Goal: Transaction & Acquisition: Purchase product/service

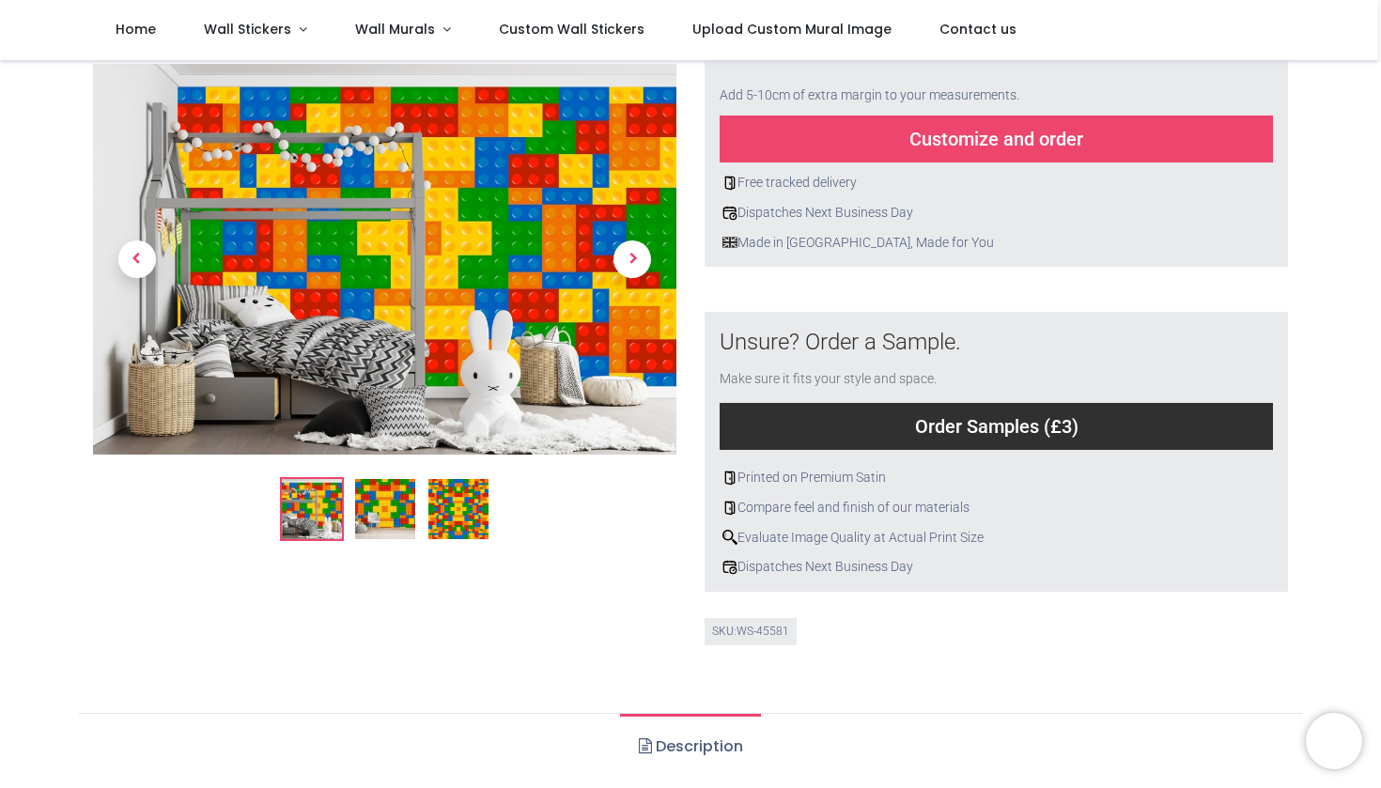
scroll to position [474, 0]
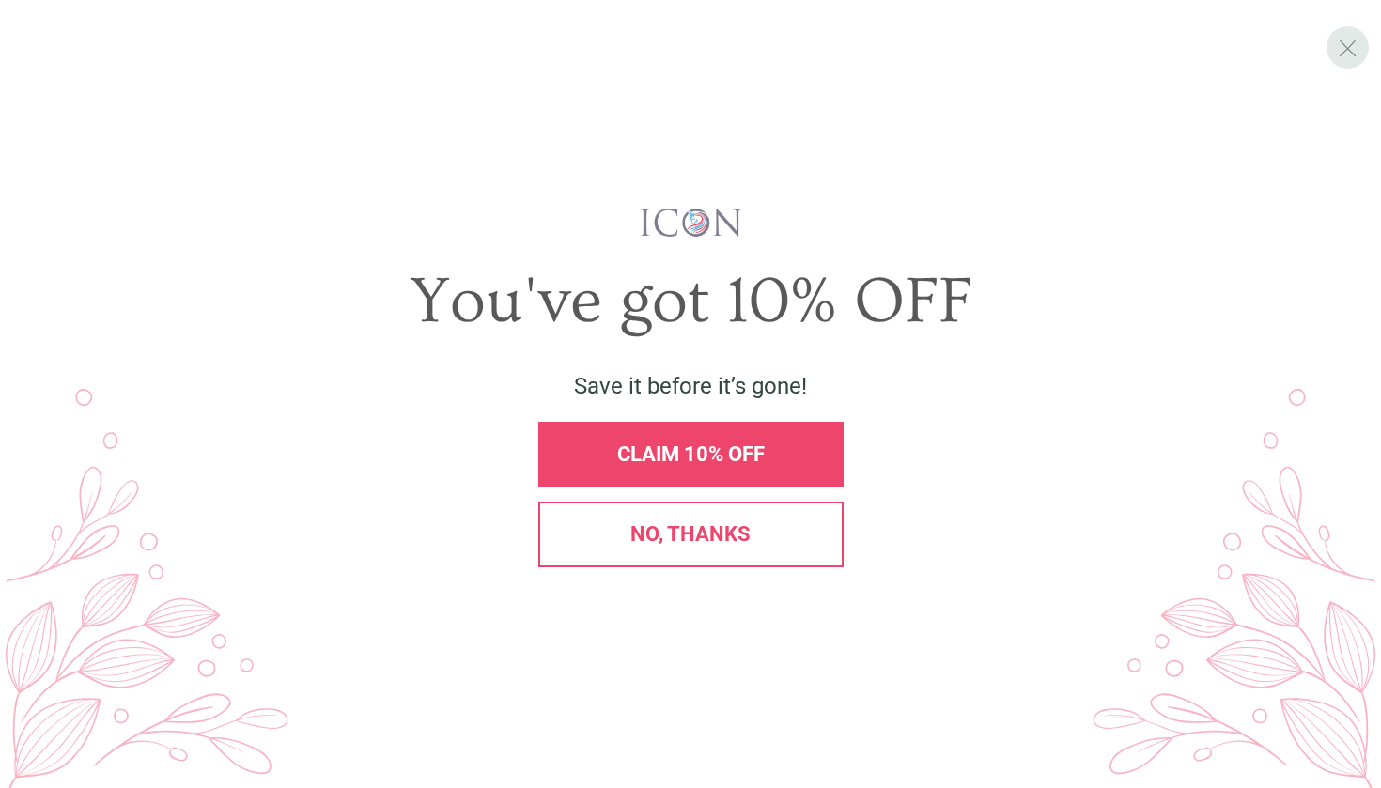
click at [1352, 57] on span "X" at bounding box center [1348, 48] width 20 height 28
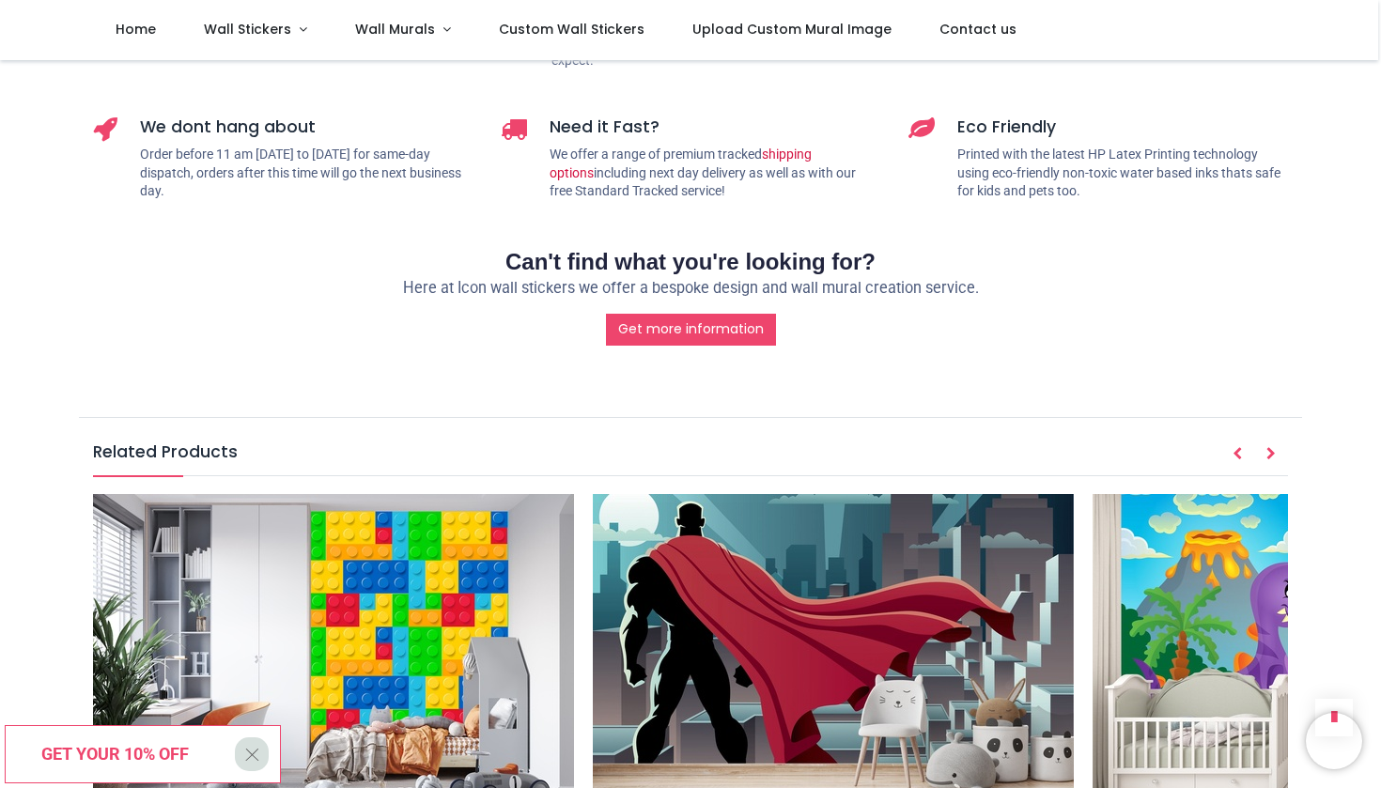
scroll to position [2370, 0]
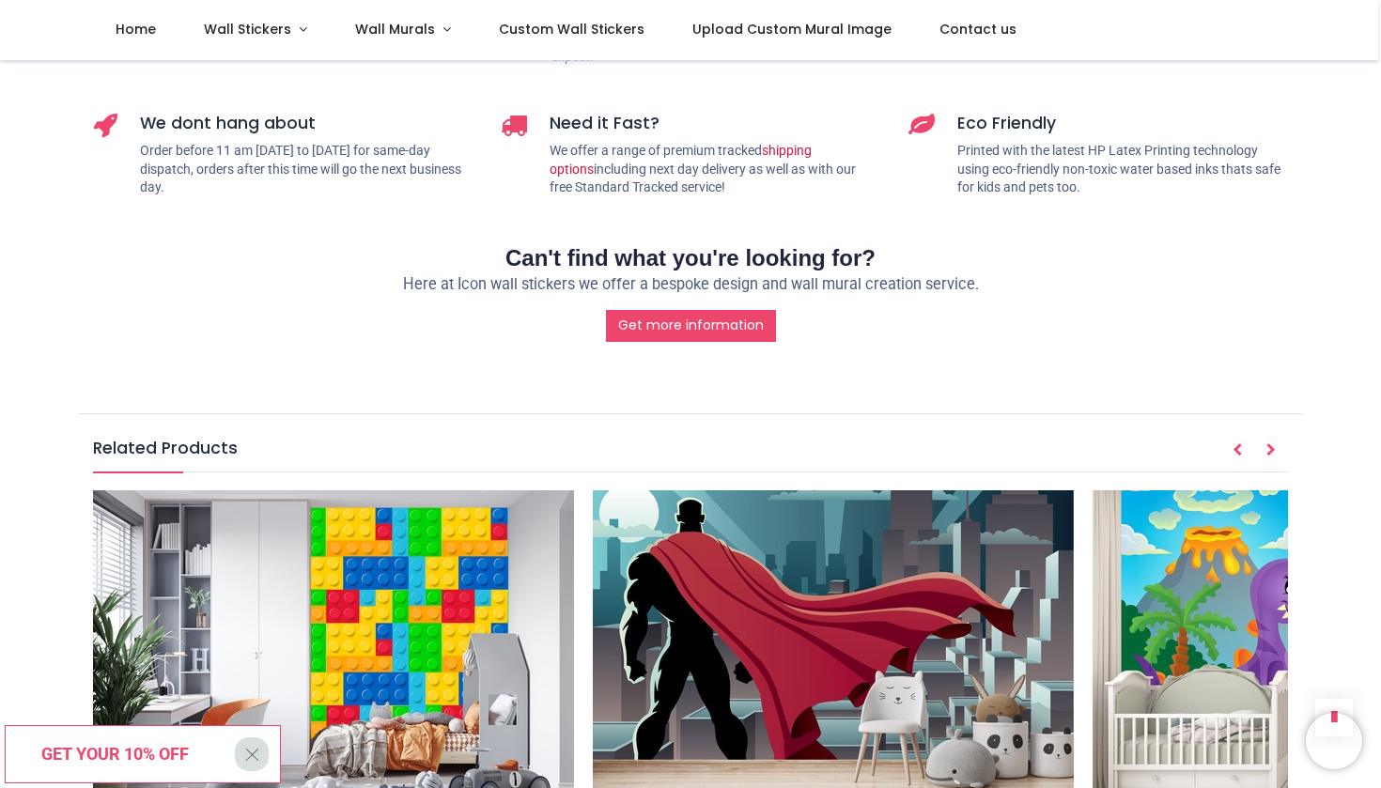
click at [437, 490] on img at bounding box center [333, 651] width 481 height 322
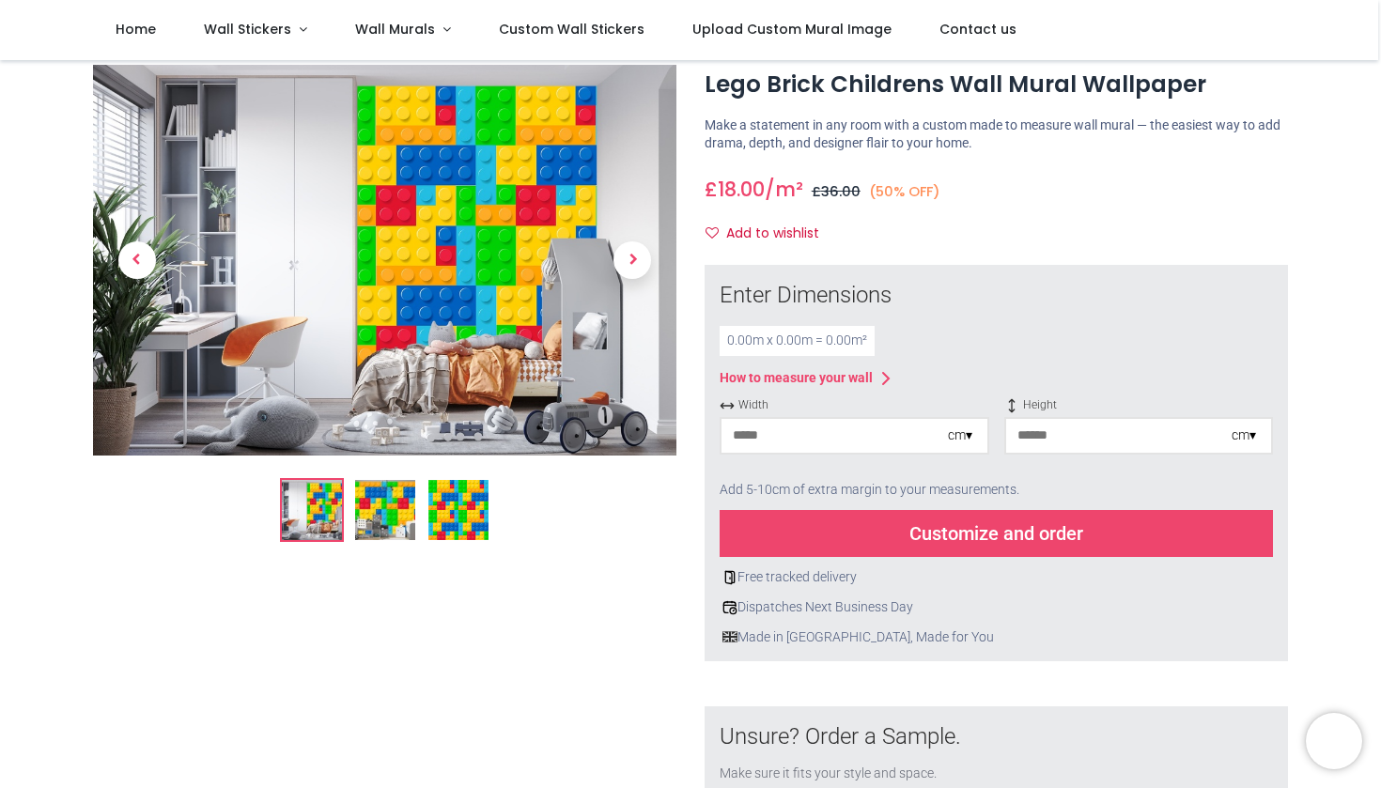
scroll to position [54, 0]
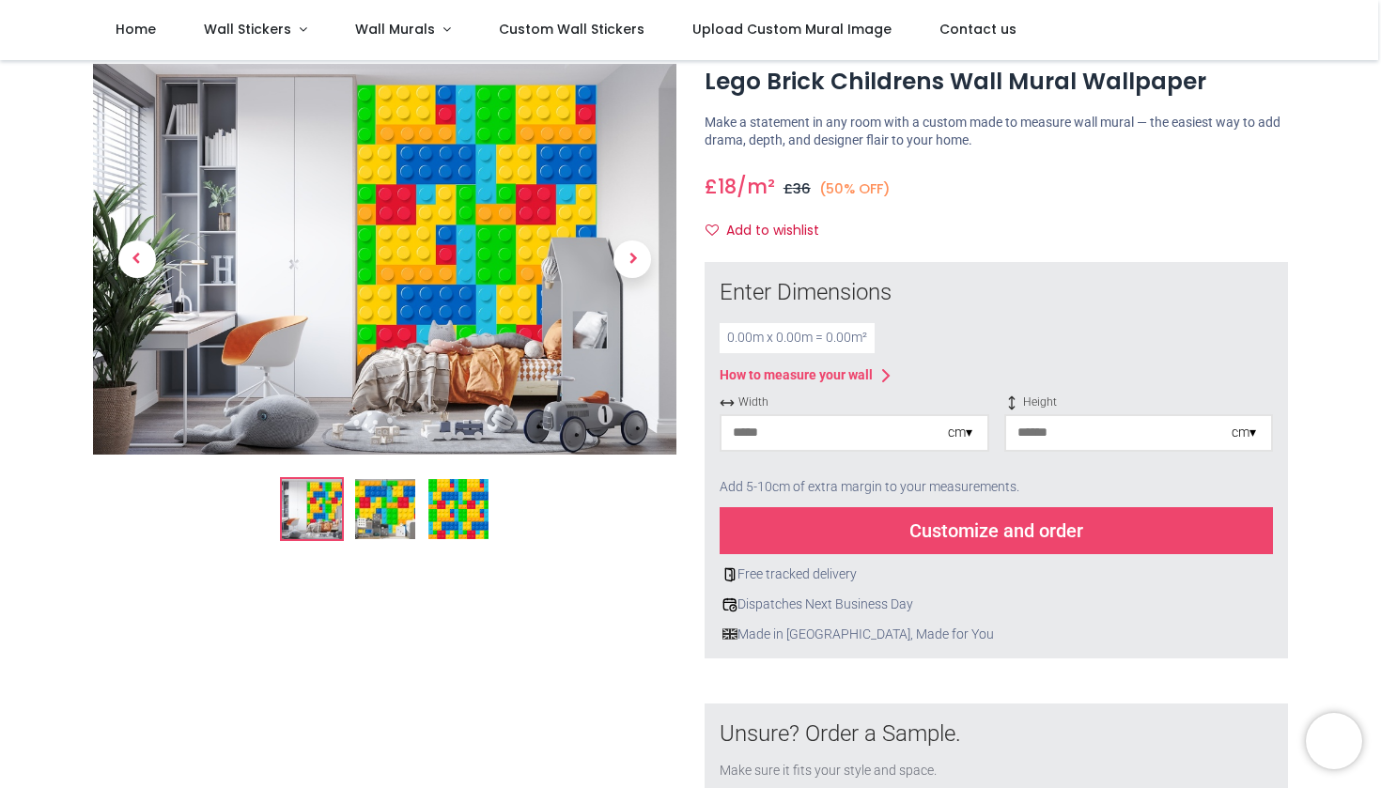
click at [460, 495] on img at bounding box center [458, 510] width 60 height 60
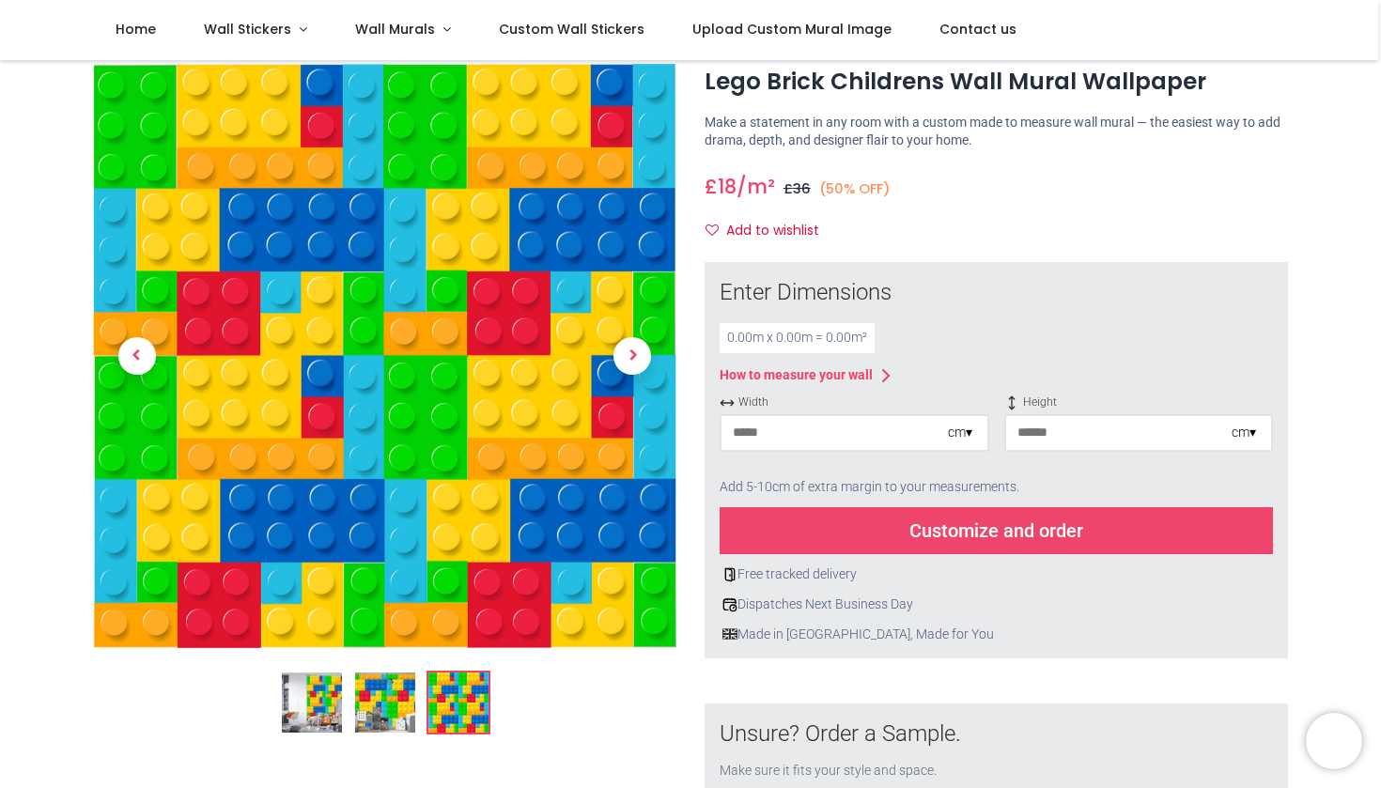
click at [399, 698] on img at bounding box center [385, 703] width 60 height 60
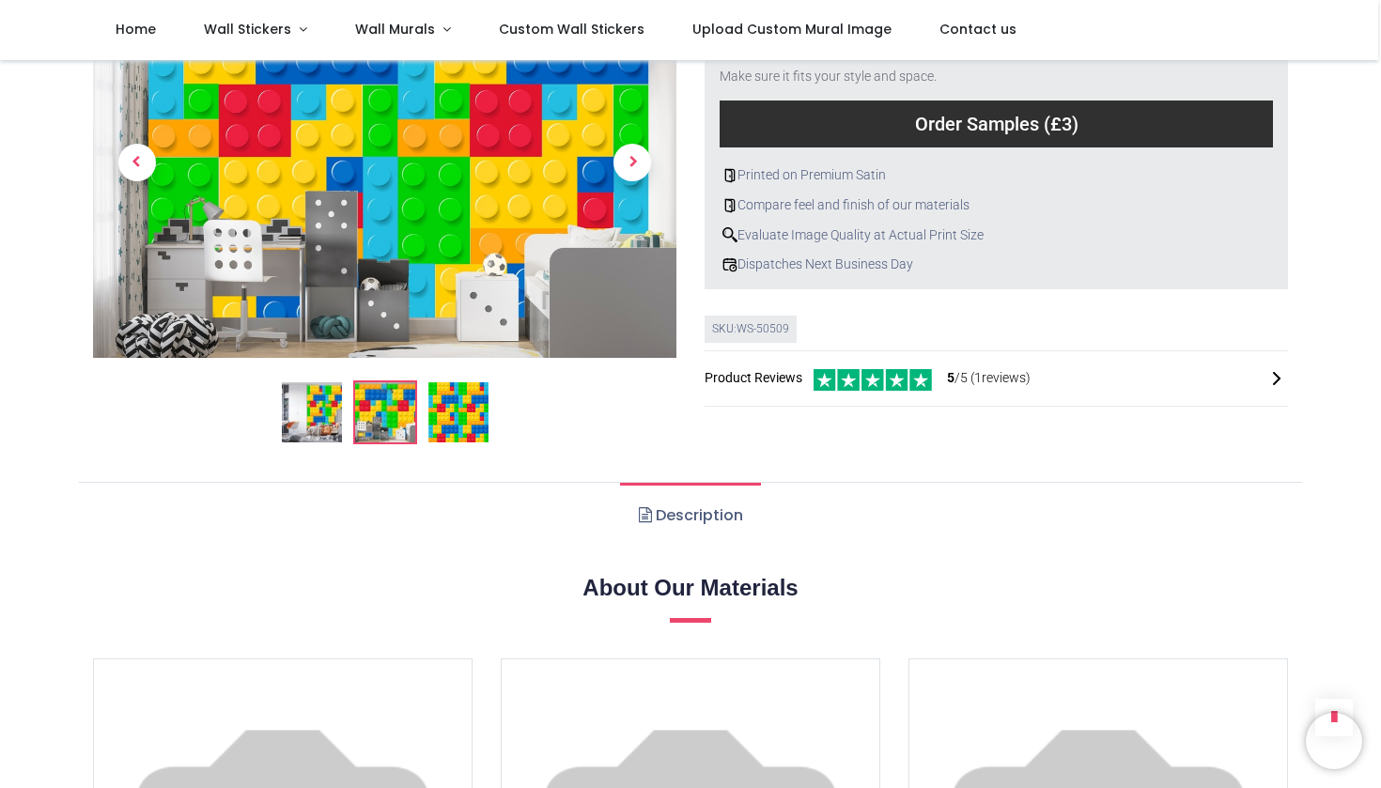
scroll to position [762, 0]
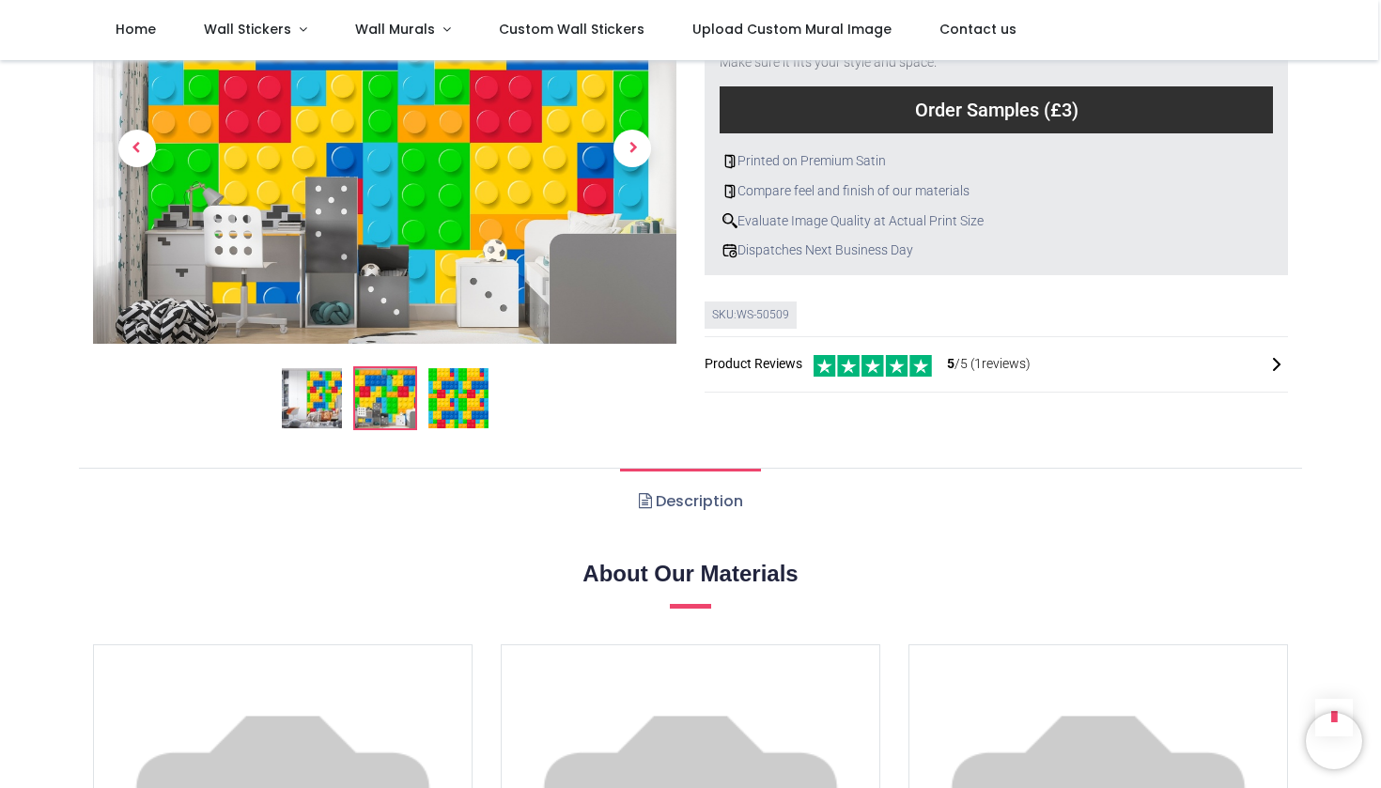
click at [698, 507] on link "Description" at bounding box center [690, 502] width 140 height 66
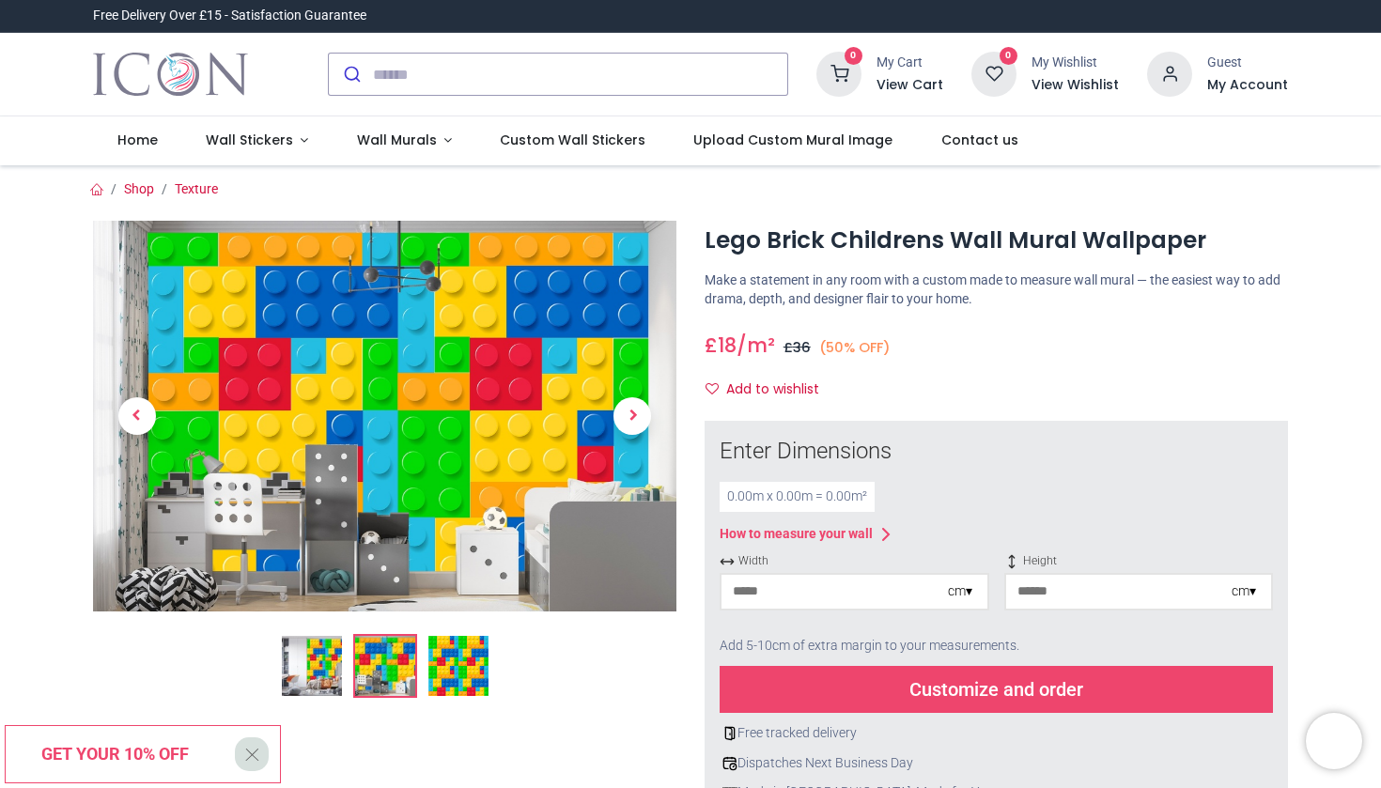
scroll to position [0, 0]
click at [244, 755] on span "X" at bounding box center [252, 755] width 16 height 32
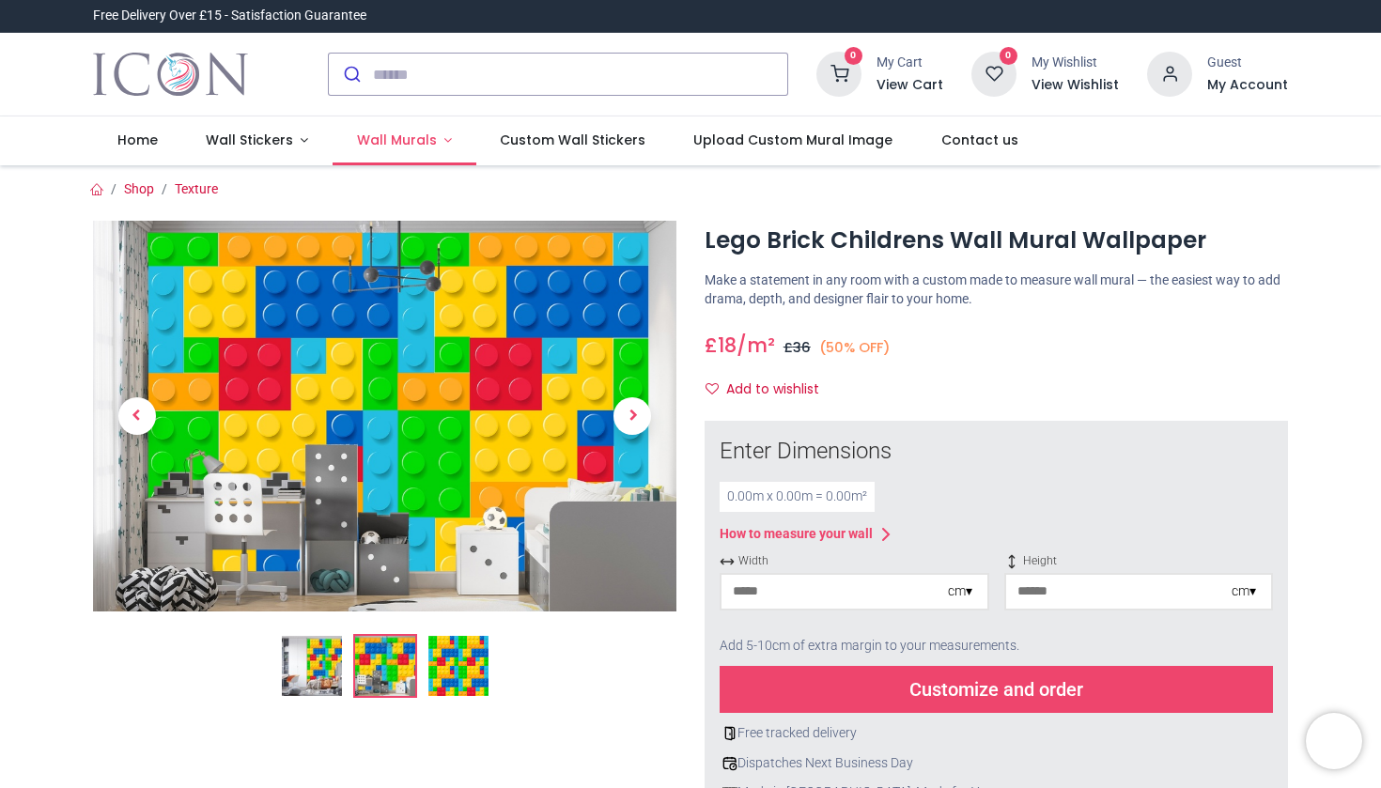
click at [412, 146] on span "Wall Murals" at bounding box center [397, 140] width 80 height 19
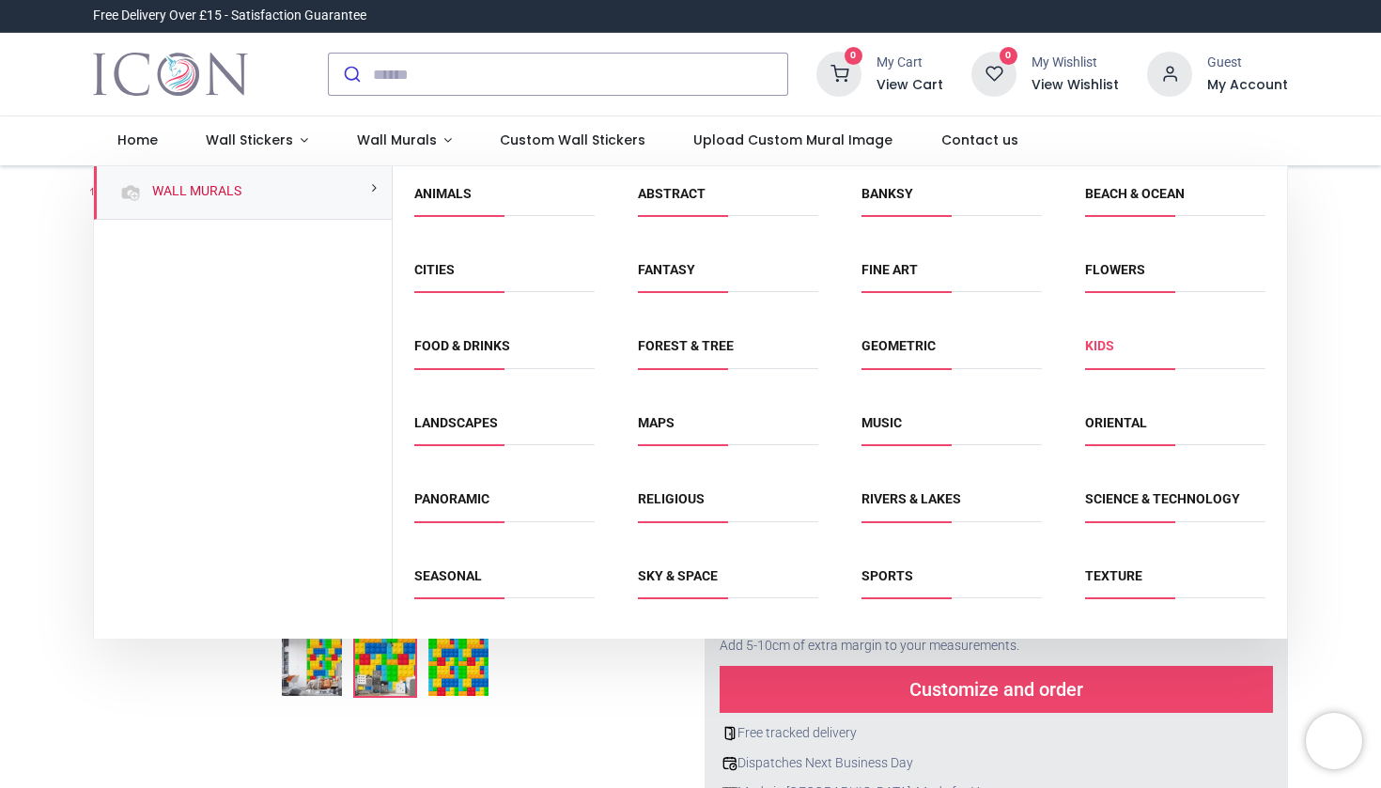
click at [1098, 339] on link "Kids" at bounding box center [1099, 345] width 29 height 15
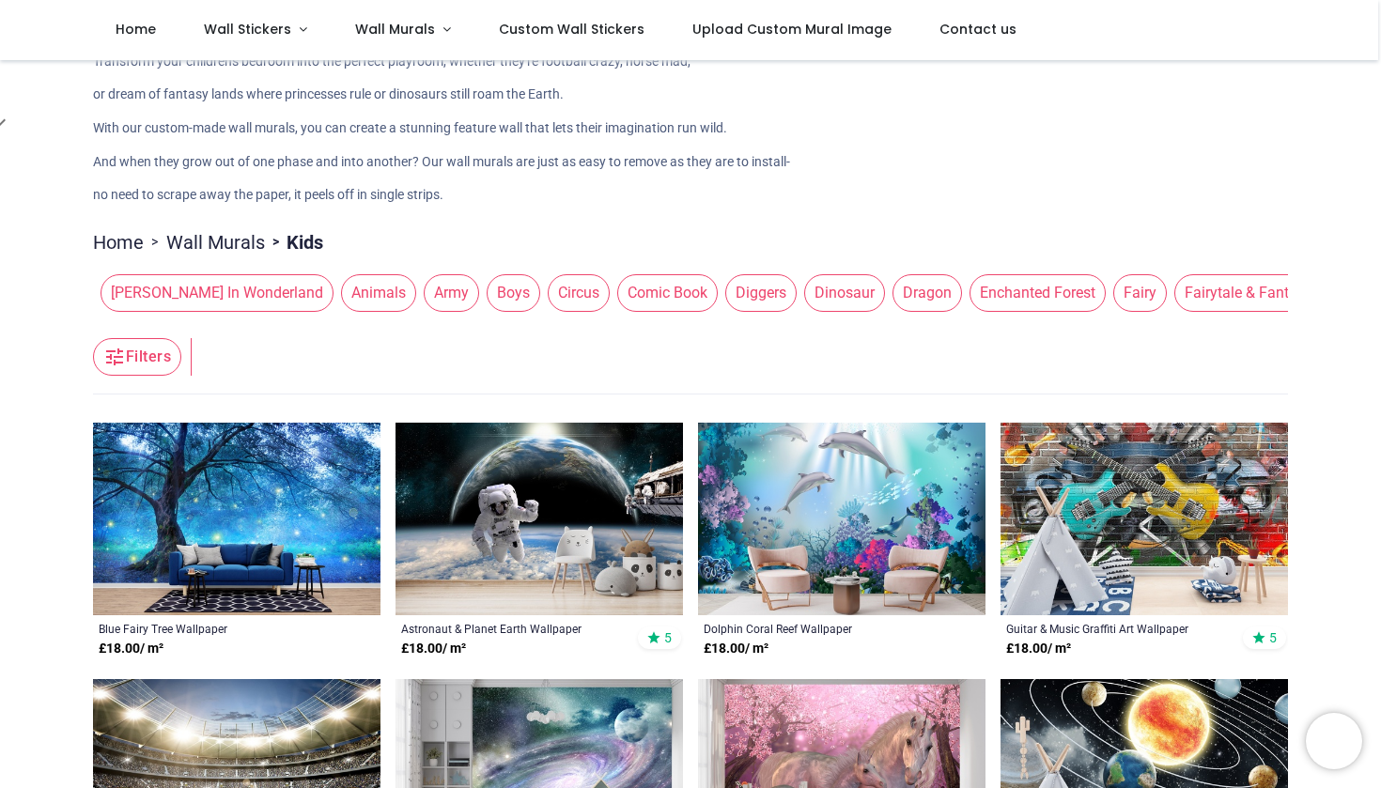
click at [487, 294] on span "Boys" at bounding box center [514, 293] width 54 height 38
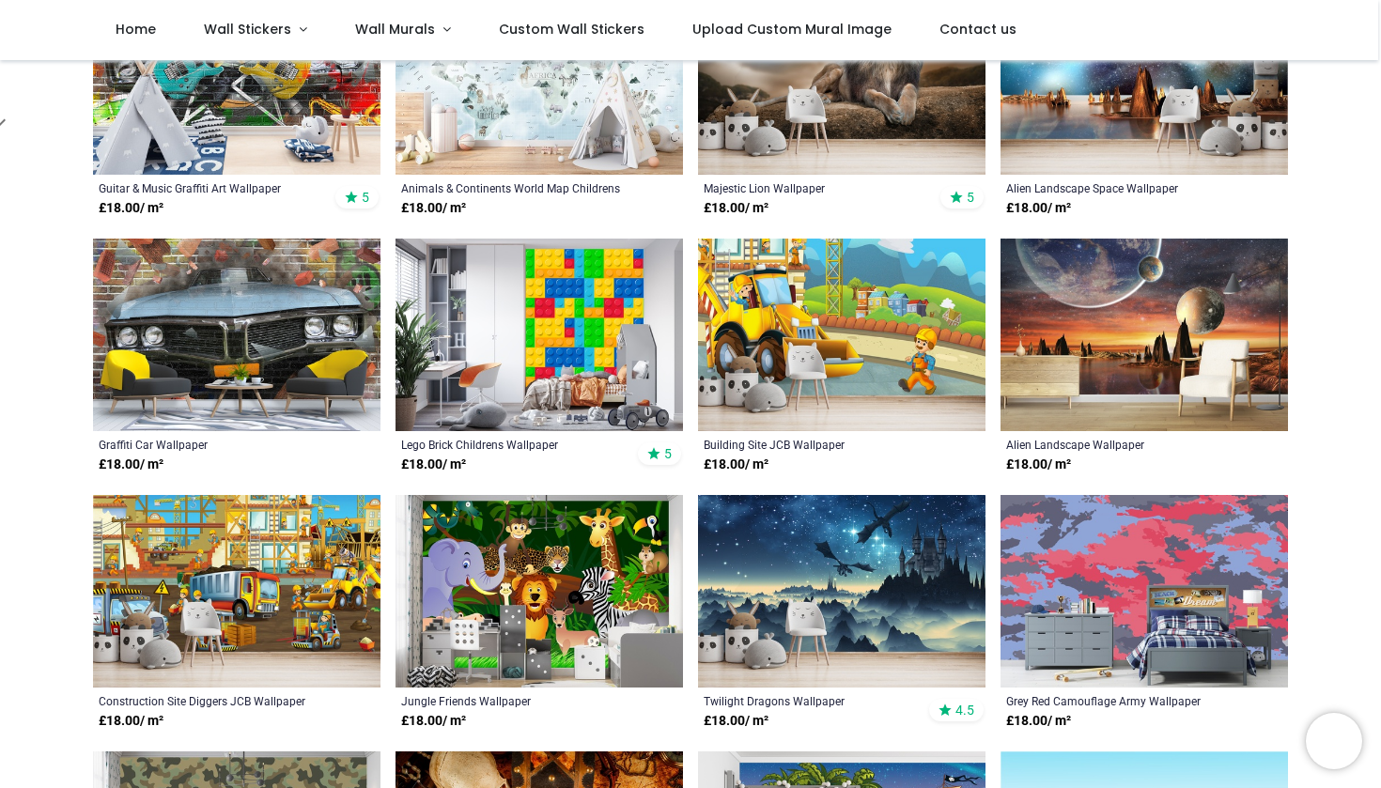
scroll to position [518, 0]
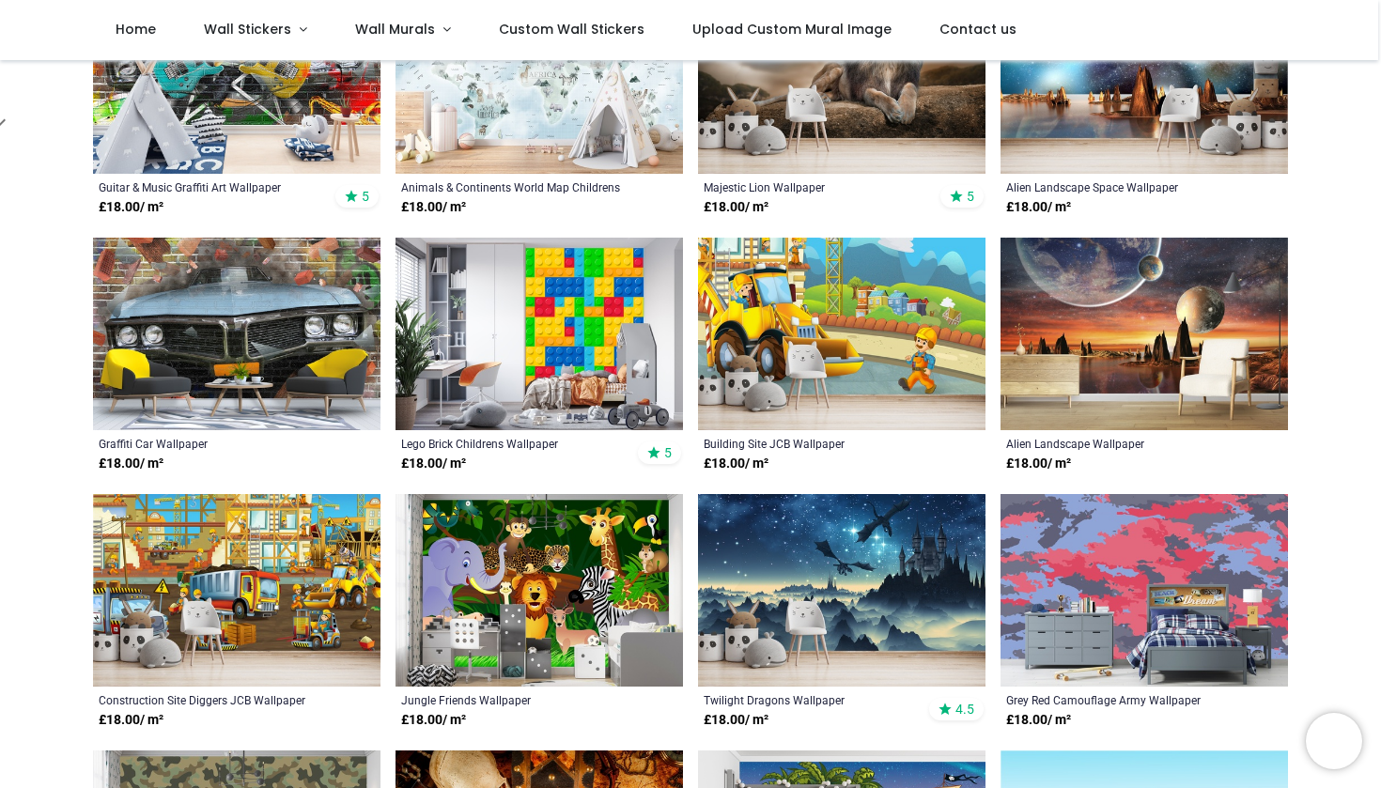
click at [560, 360] on img at bounding box center [540, 334] width 288 height 193
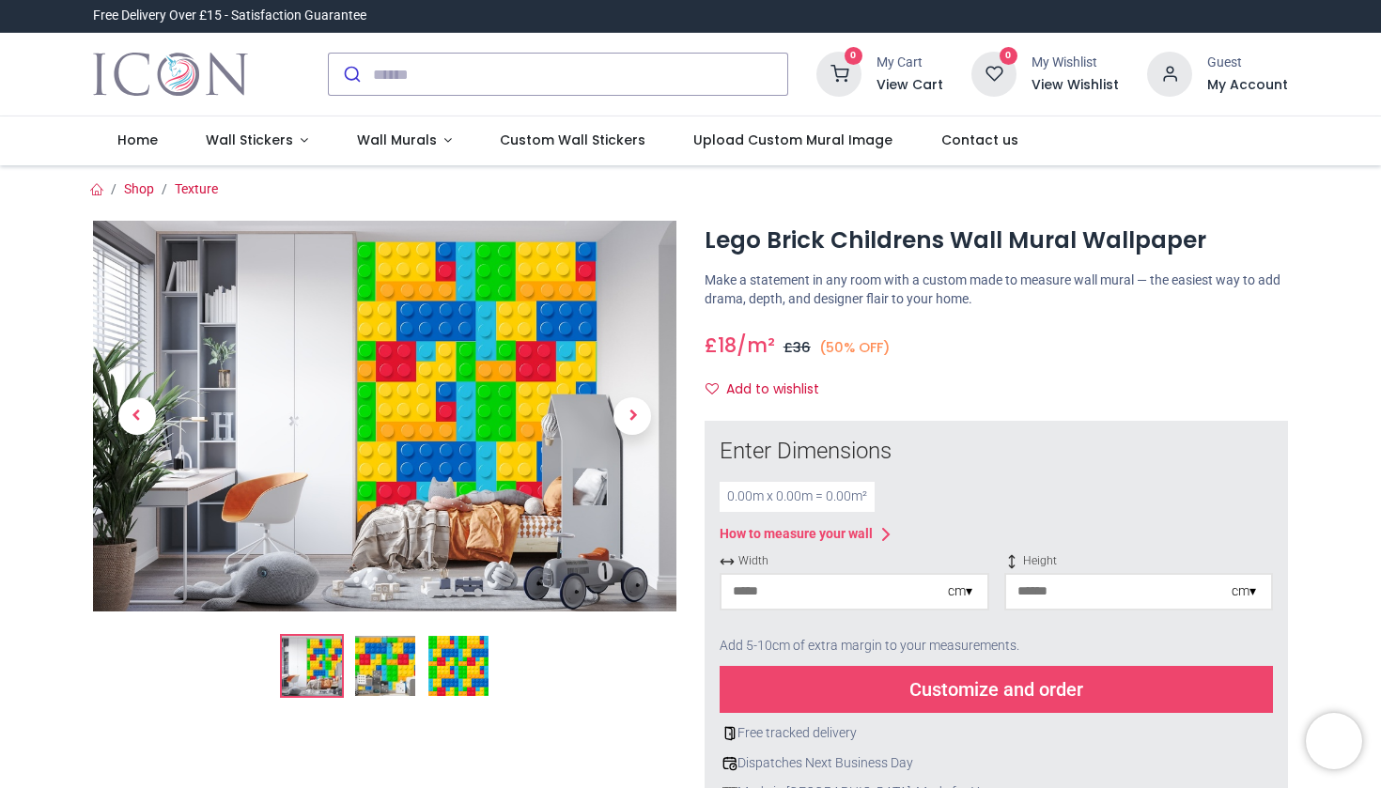
click at [836, 533] on div "How to measure your wall" at bounding box center [796, 534] width 153 height 19
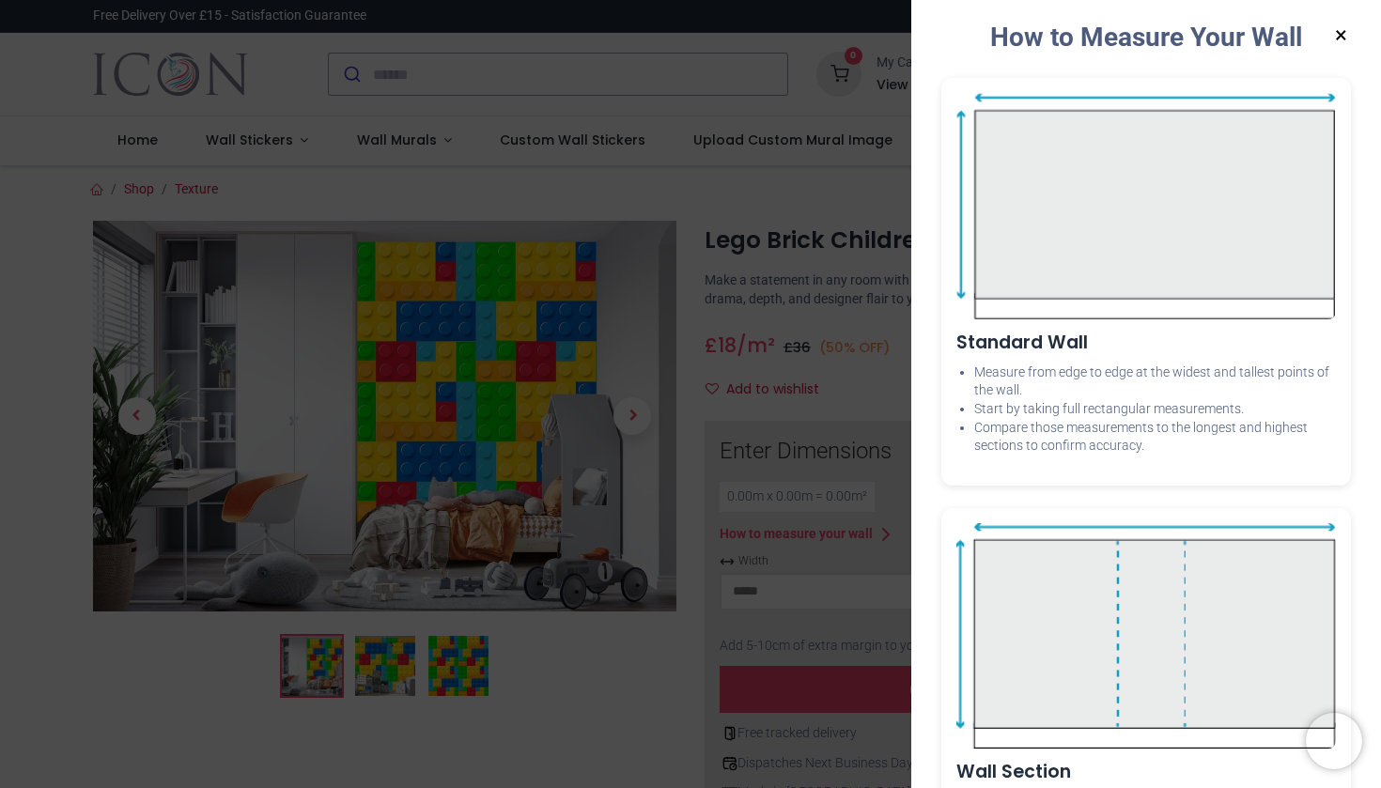
scroll to position [17, 0]
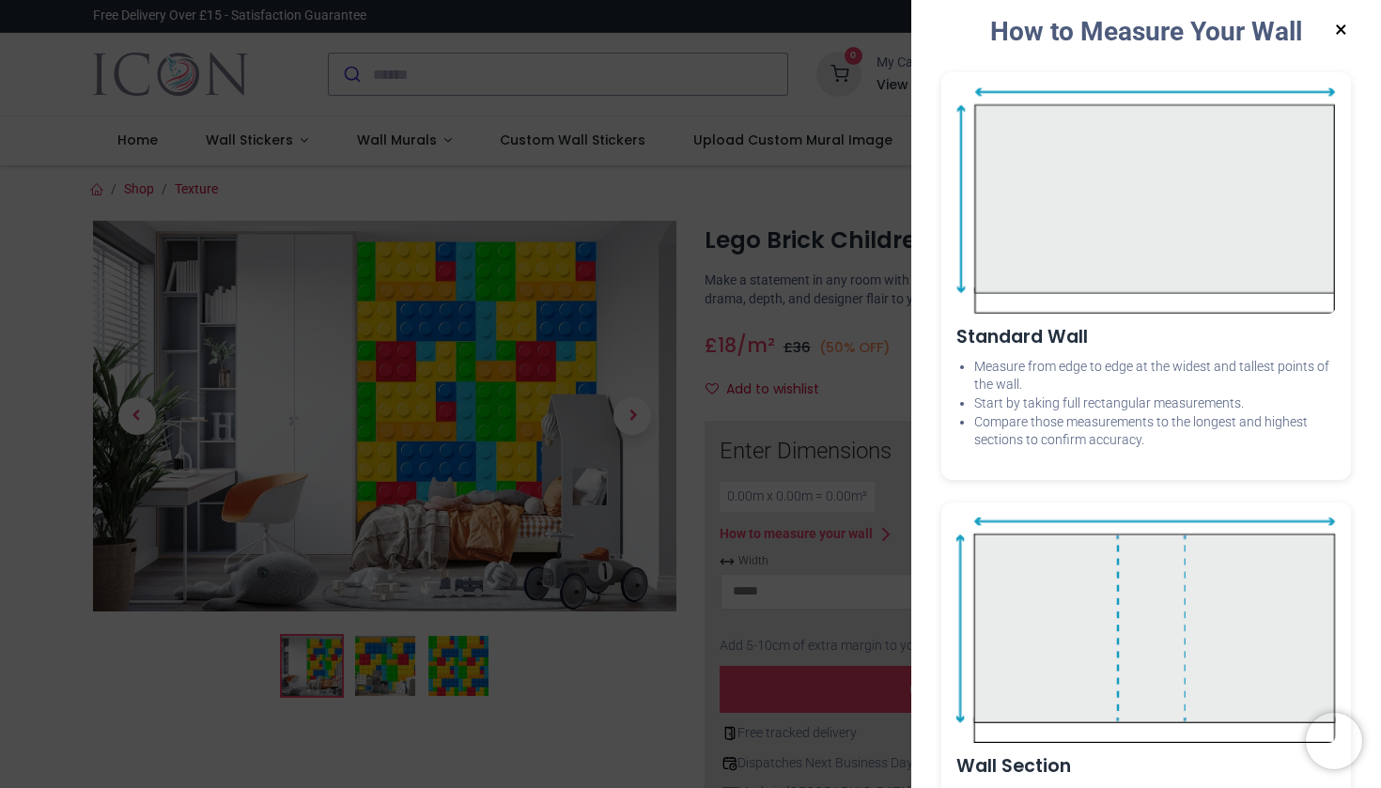
click at [1331, 38] on button "×" at bounding box center [1341, 30] width 23 height 34
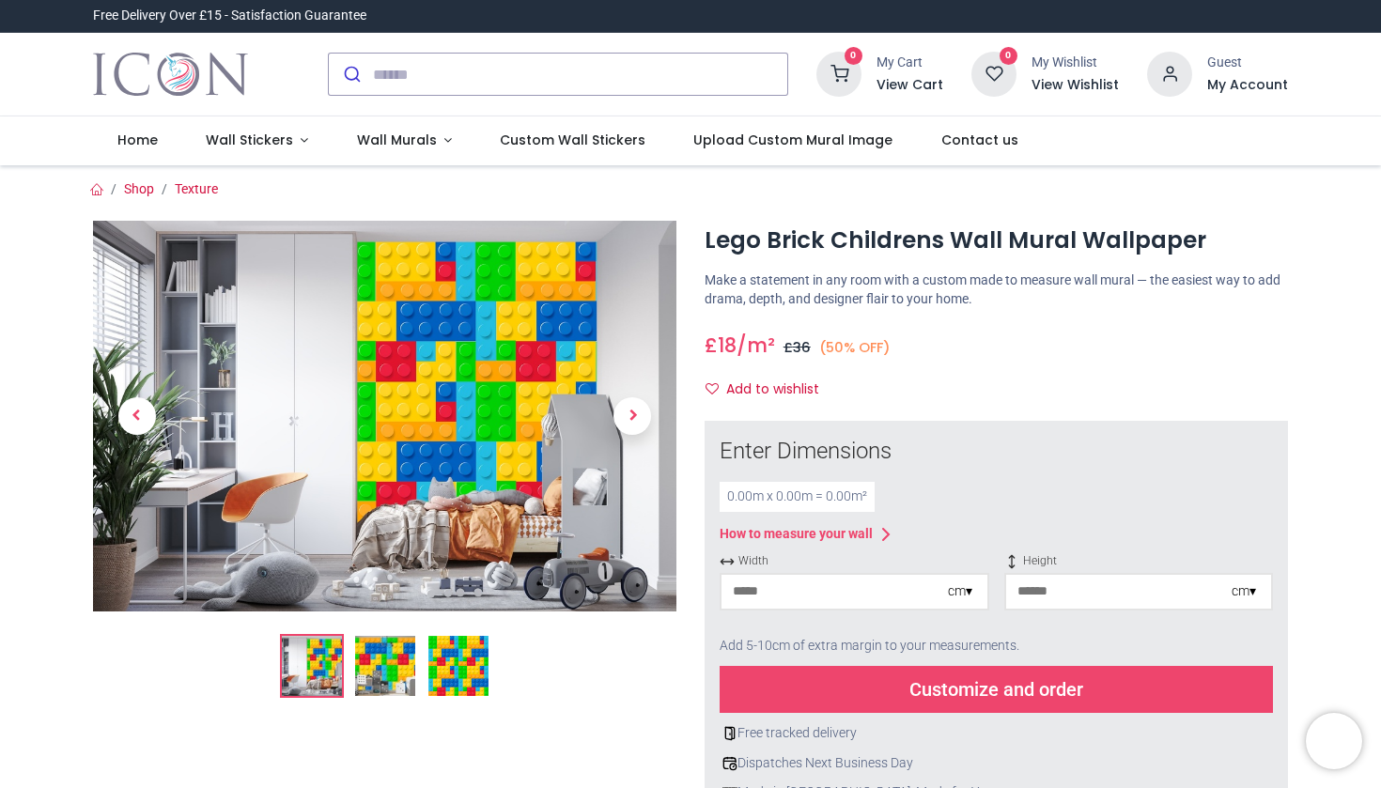
click at [827, 499] on div "0.00 m x 0.00 m = 0.00 m²" at bounding box center [797, 497] width 155 height 30
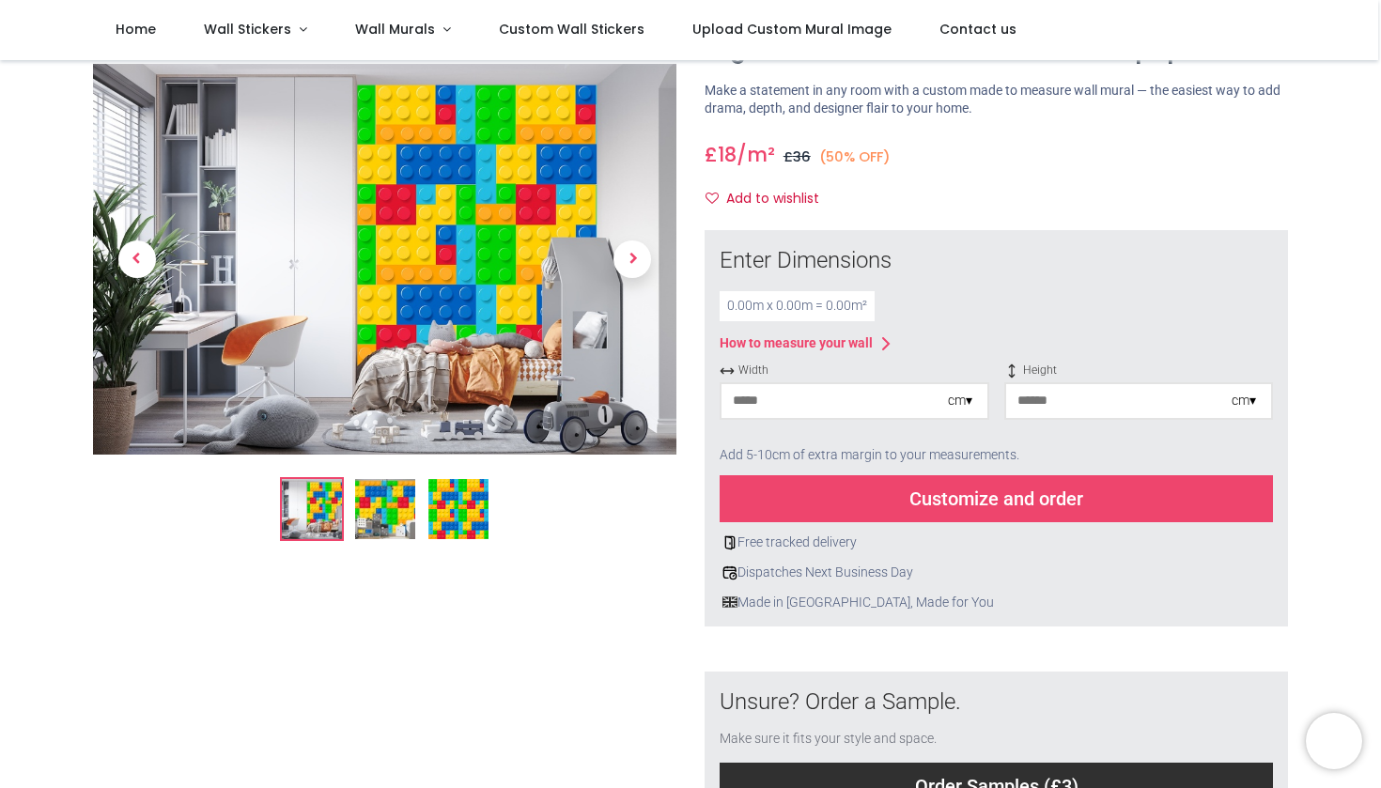
scroll to position [109, 0]
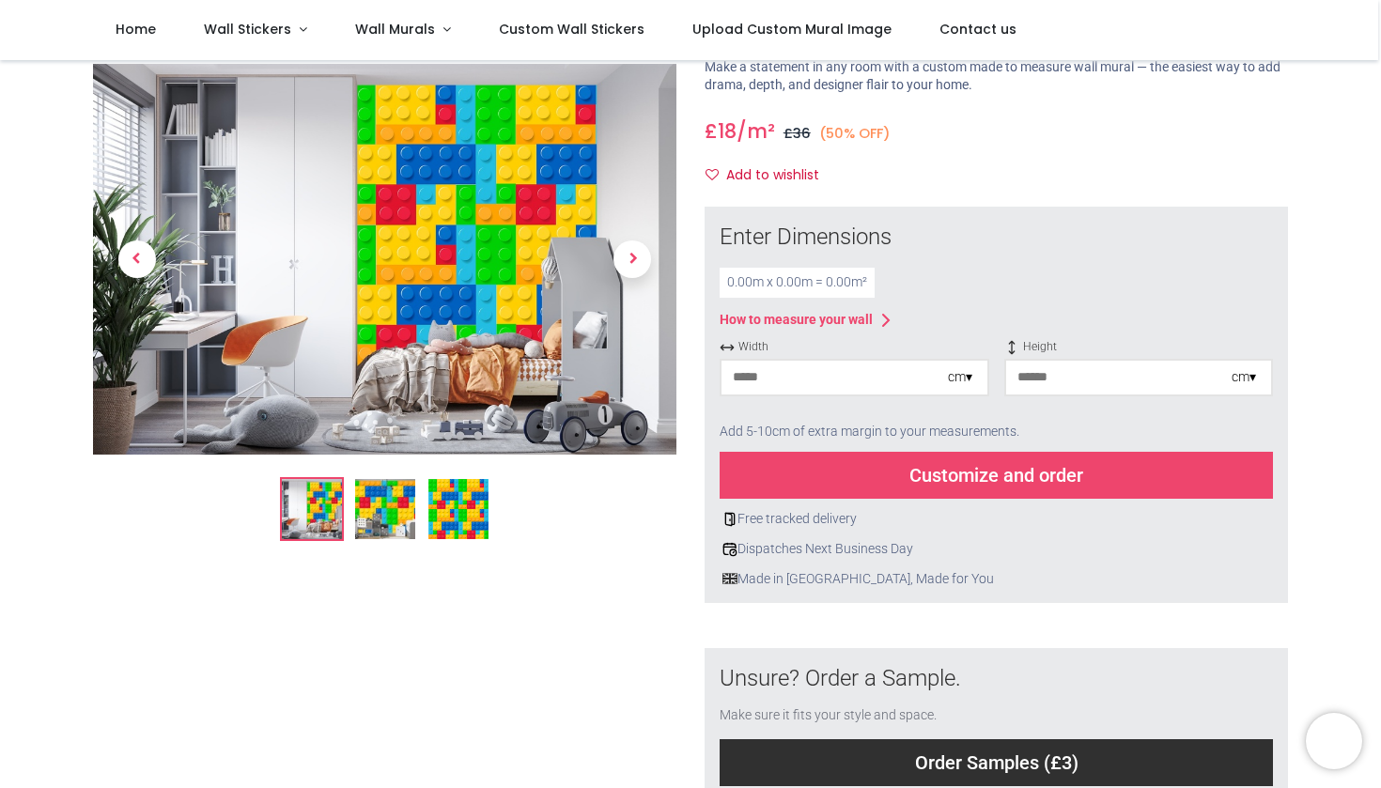
click at [967, 373] on div "cm ▾" at bounding box center [960, 377] width 24 height 19
click at [866, 409] on div "Centimeters (cm)" at bounding box center [855, 412] width 266 height 31
click at [1121, 375] on input "number" at bounding box center [1119, 378] width 226 height 34
click at [748, 378] on input "number" at bounding box center [835, 378] width 226 height 34
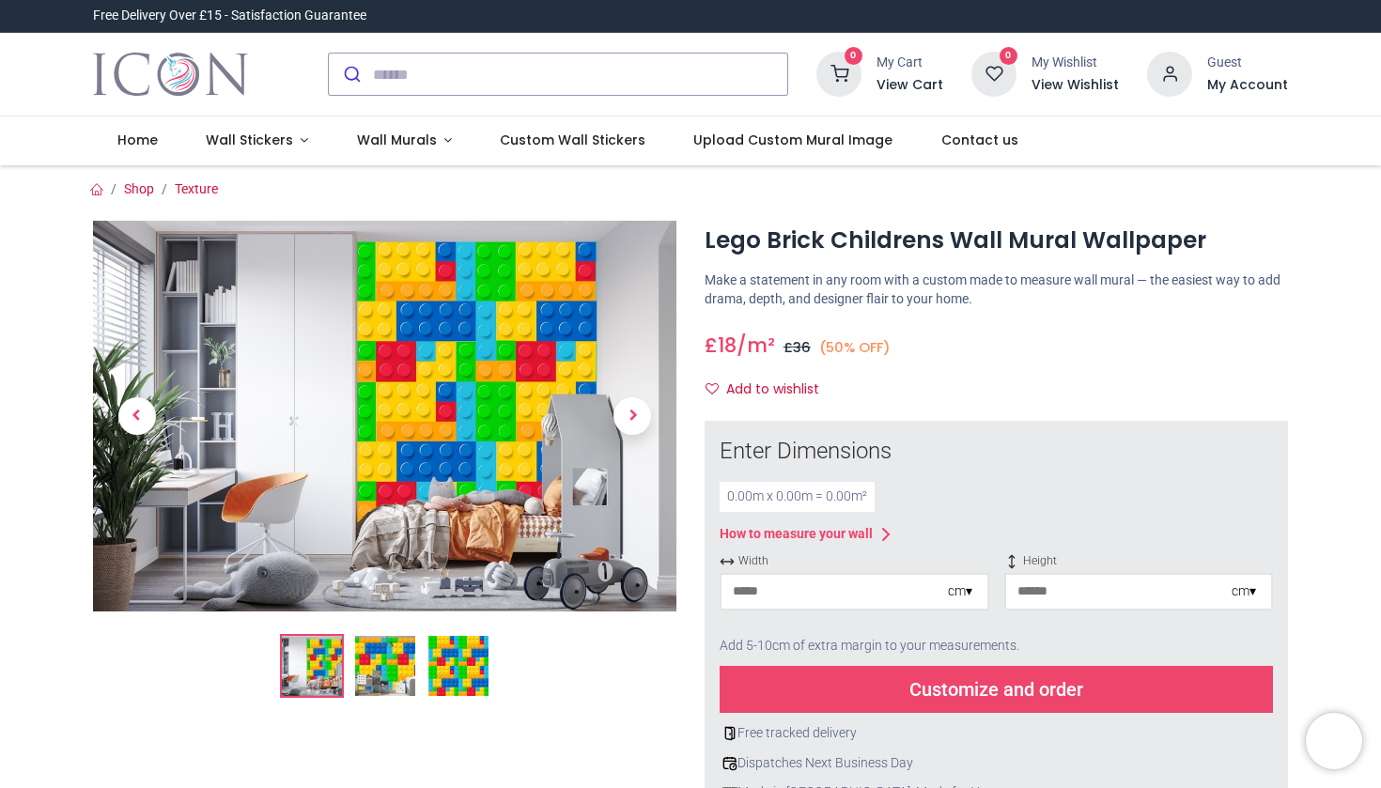
scroll to position [0, 0]
